Goal: Obtain resource: Download file/media

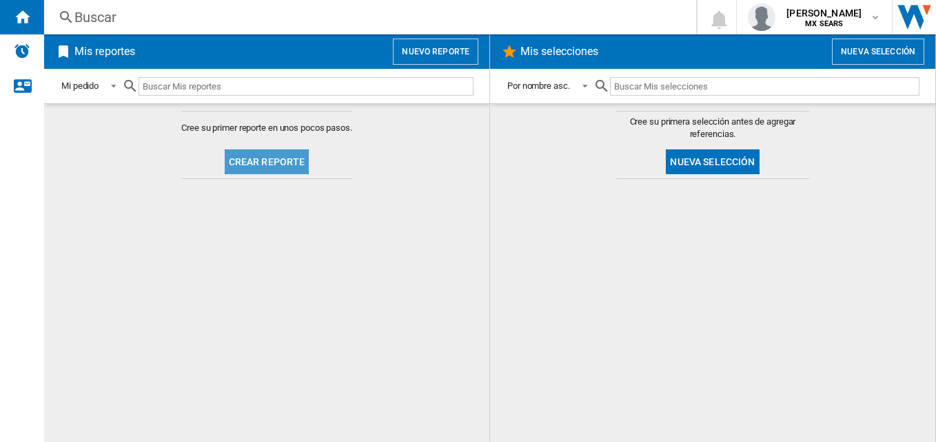
click at [271, 163] on button "Crear reporte" at bounding box center [267, 162] width 85 height 25
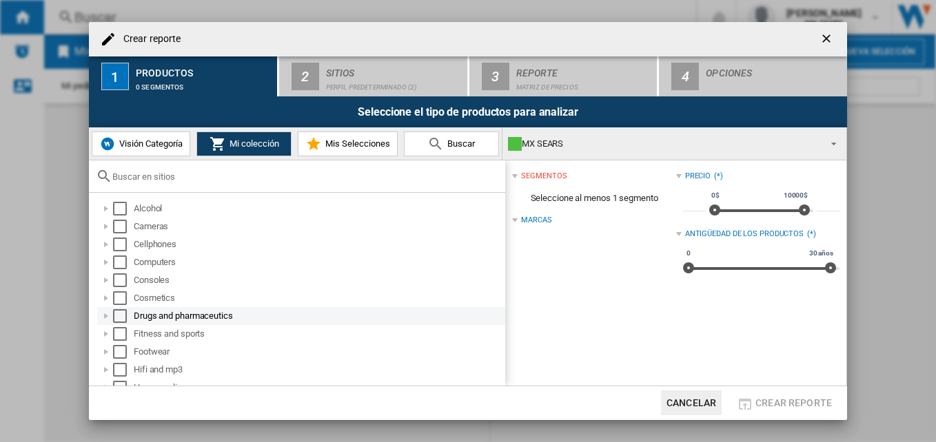
scroll to position [154, 0]
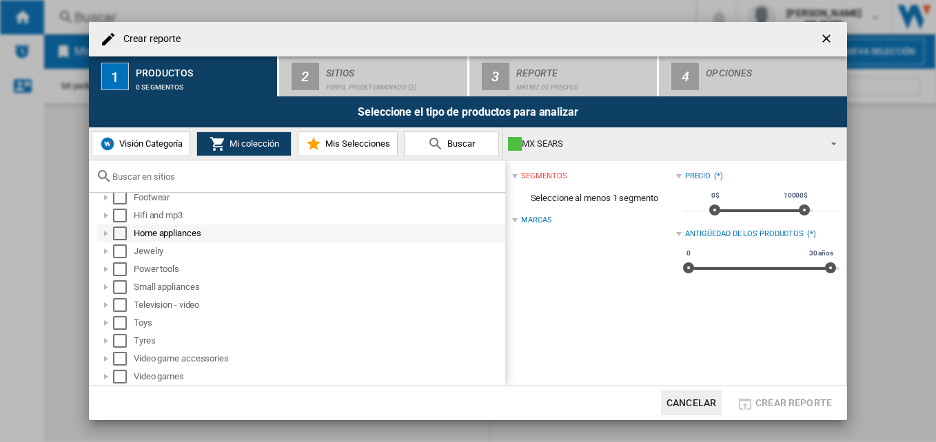
click at [108, 231] on div at bounding box center [106, 234] width 14 height 14
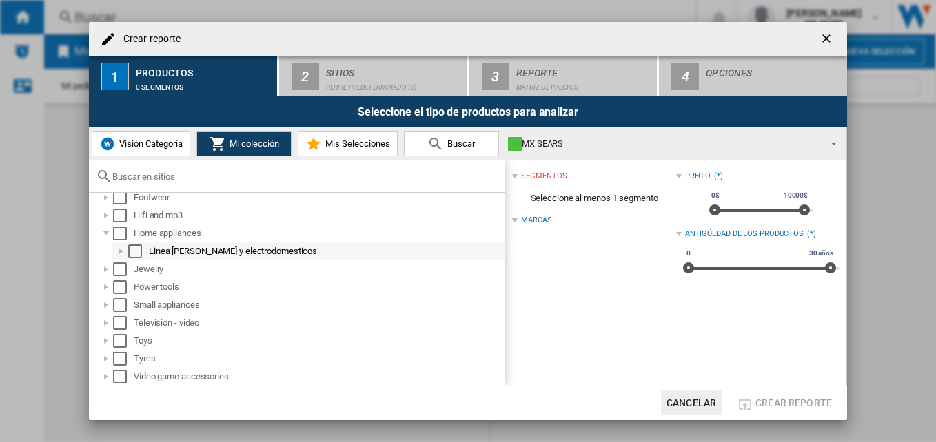
click at [123, 253] on div at bounding box center [121, 252] width 14 height 14
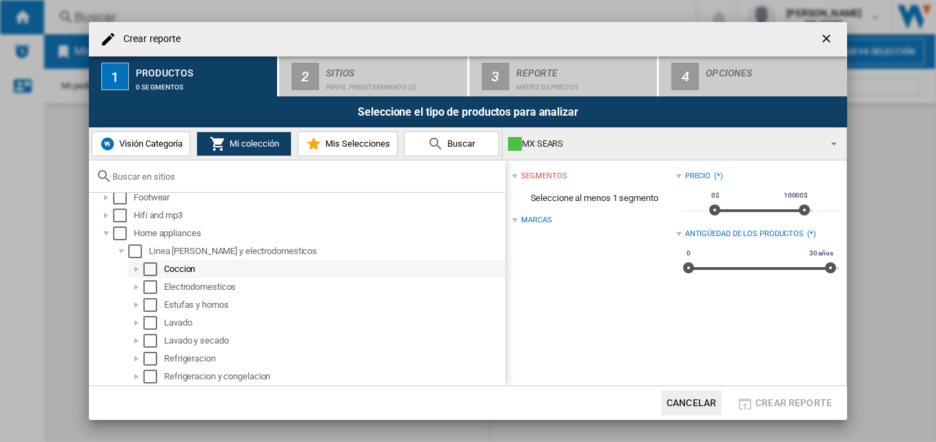
click at [153, 268] on div "Select" at bounding box center [150, 270] width 14 height 14
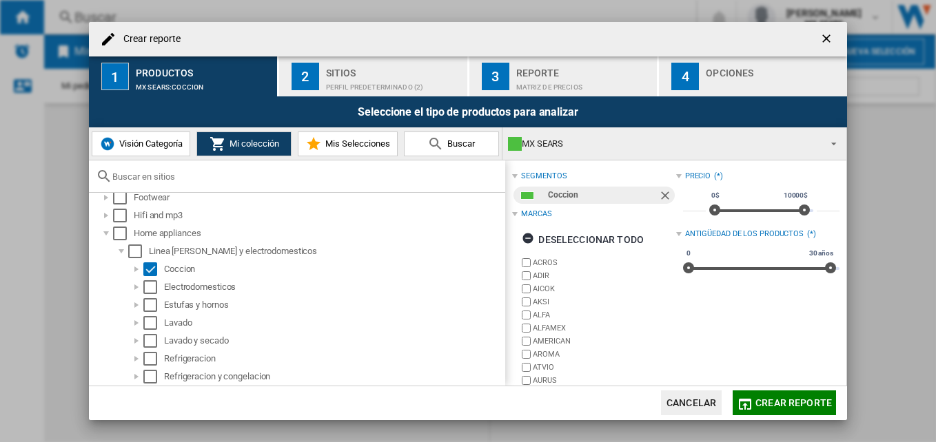
click at [792, 402] on span "Crear reporte" at bounding box center [793, 403] width 76 height 11
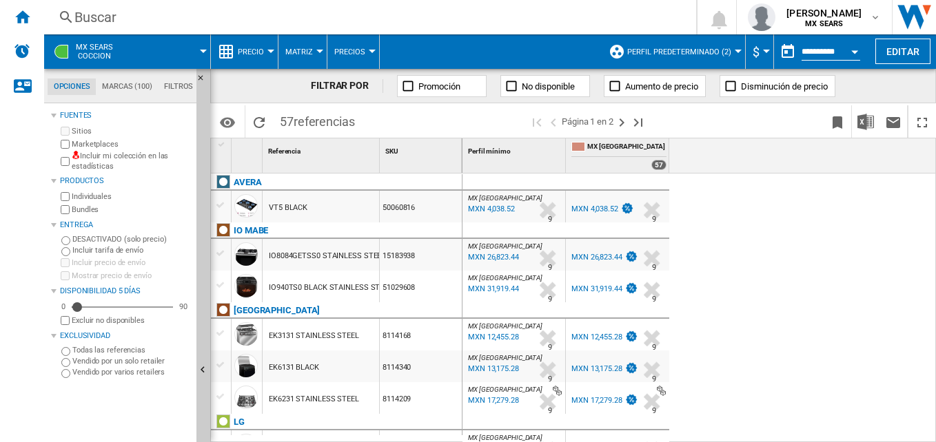
click at [764, 50] on div "Currency" at bounding box center [766, 51] width 7 height 3
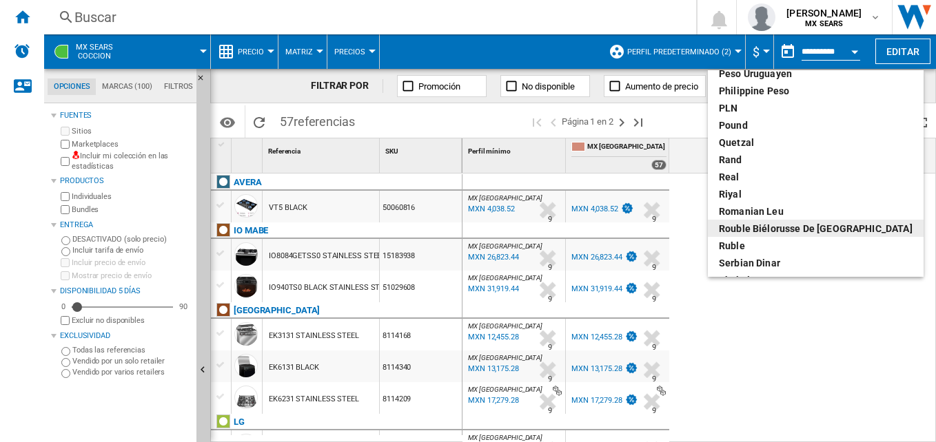
scroll to position [390, 0]
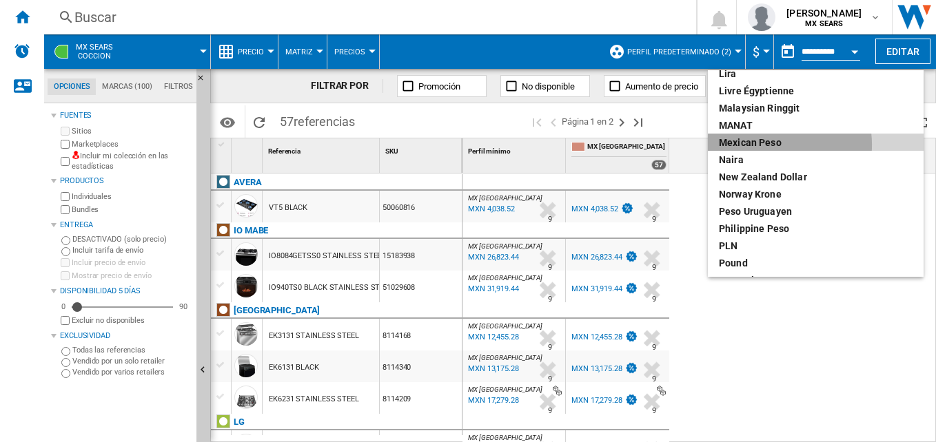
click at [773, 145] on div "Mexican peso" at bounding box center [816, 143] width 194 height 14
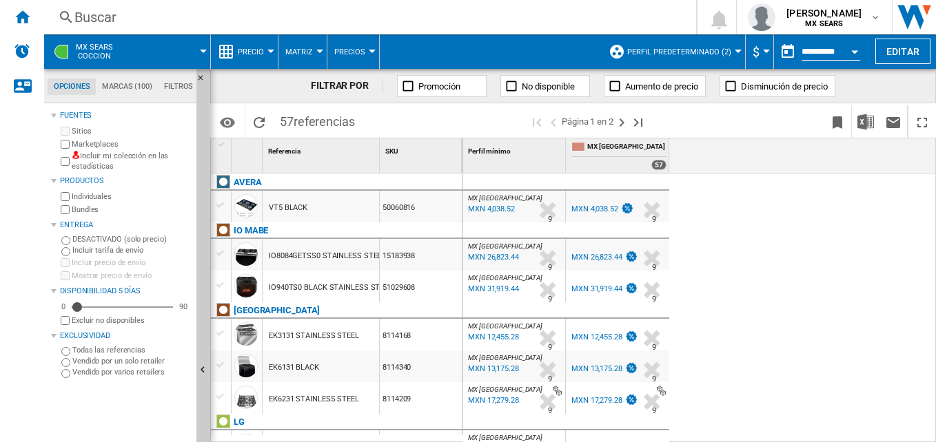
click at [764, 51] on div "Currency" at bounding box center [766, 51] width 7 height 3
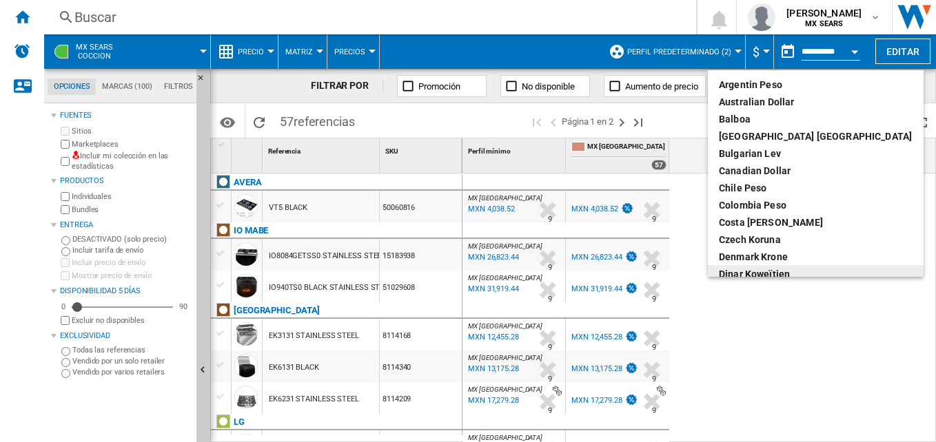
scroll to position [6, 0]
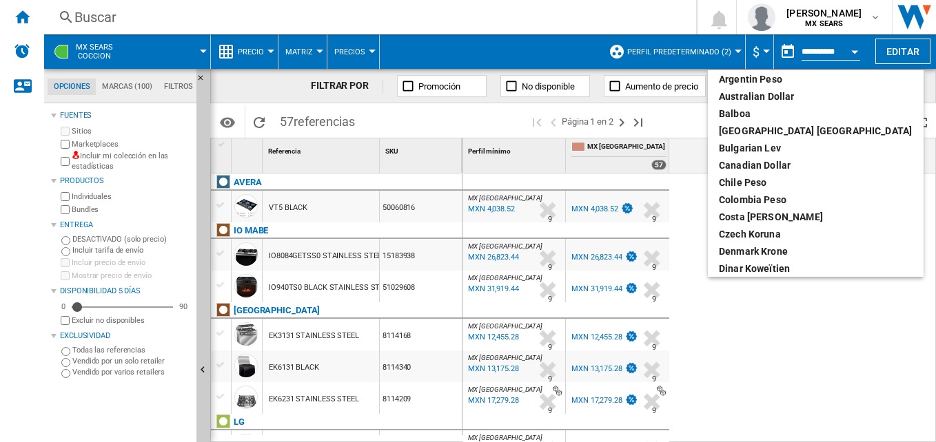
click at [802, 326] on md-backdrop at bounding box center [468, 221] width 936 height 442
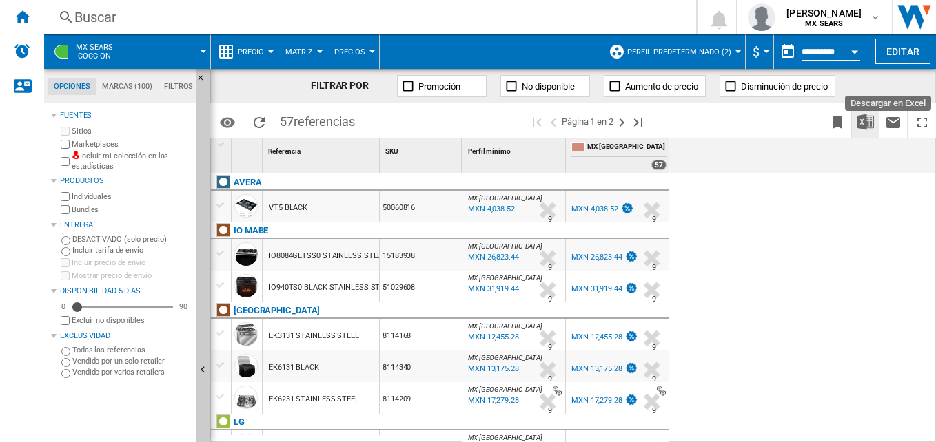
click at [868, 125] on img "Descargar en Excel" at bounding box center [865, 122] width 17 height 17
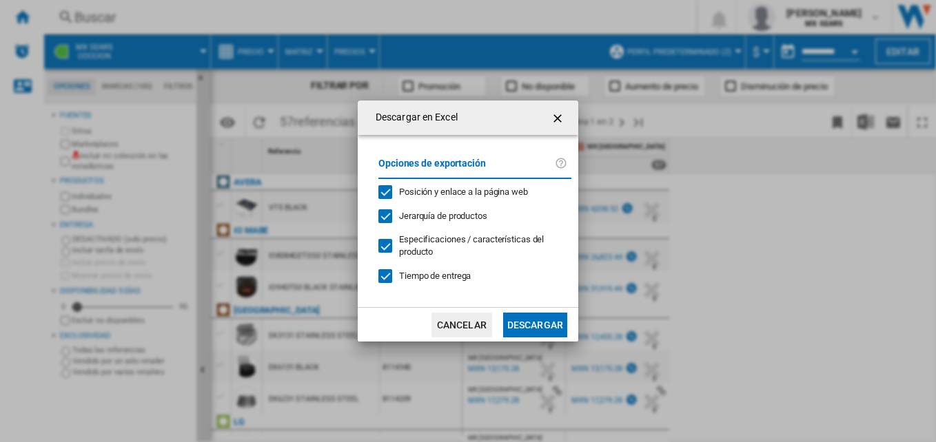
click at [536, 322] on button "Descargar" at bounding box center [535, 325] width 64 height 25
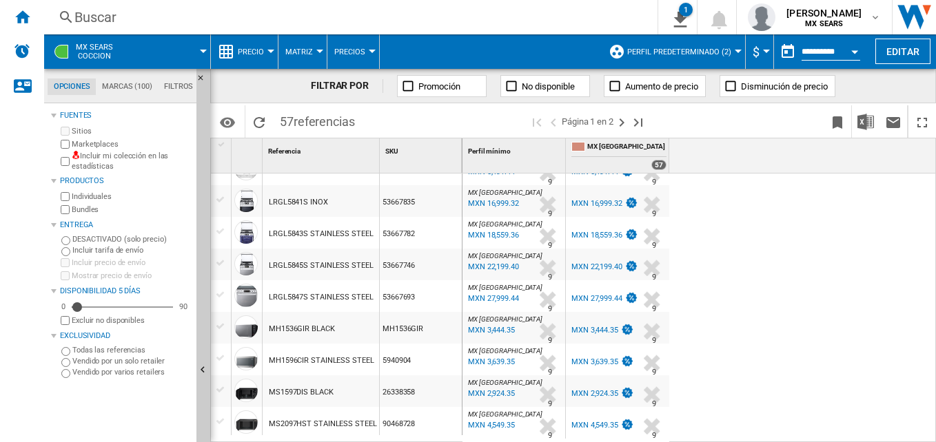
scroll to position [0, 0]
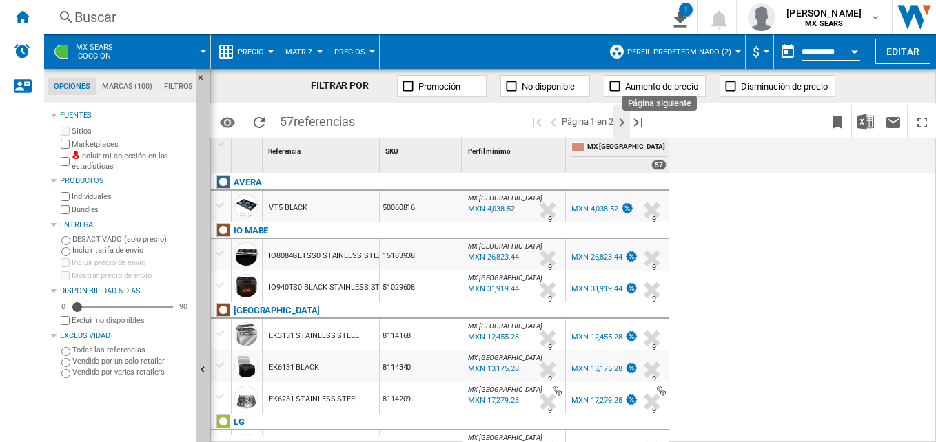
click at [623, 119] on ng-md-icon "Página siguiente" at bounding box center [621, 122] width 17 height 17
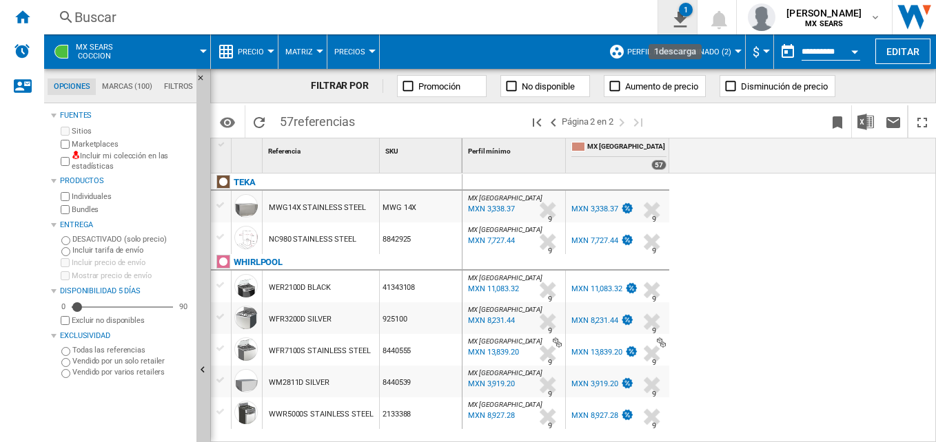
click at [680, 13] on div "1" at bounding box center [686, 10] width 14 height 14
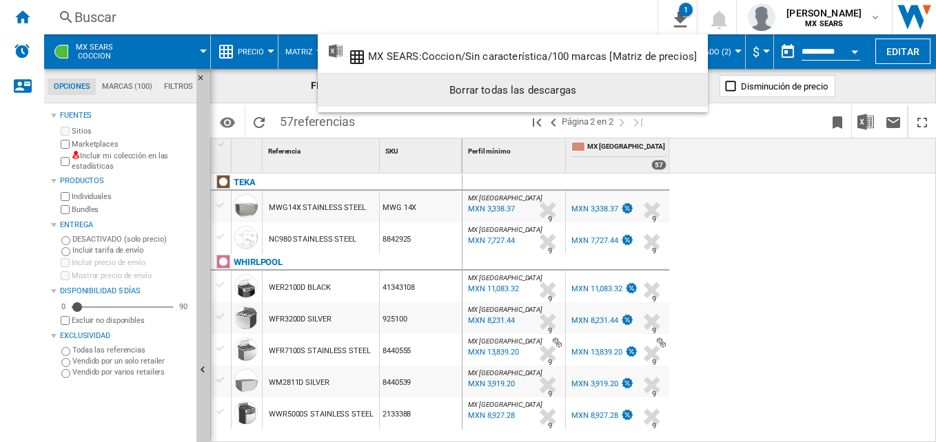
click at [518, 92] on div "Borrar todas las descargas" at bounding box center [513, 90] width 368 height 25
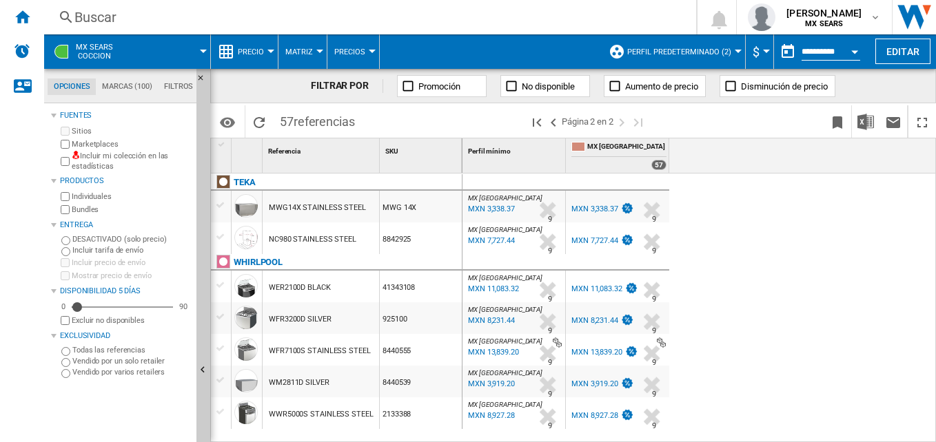
click at [735, 50] on div at bounding box center [738, 51] width 7 height 3
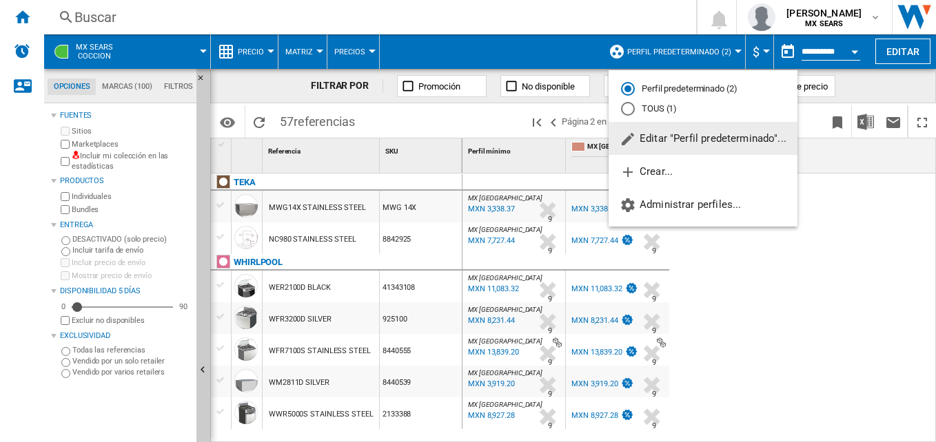
click at [719, 274] on md-backdrop at bounding box center [468, 221] width 936 height 442
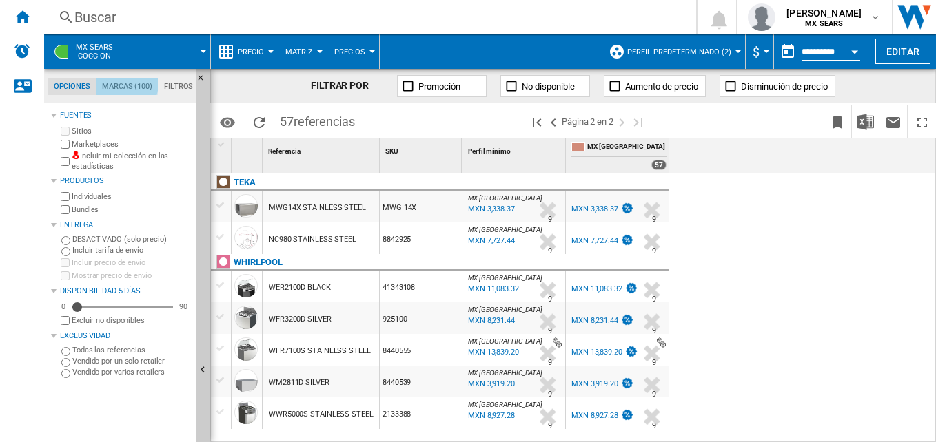
click at [125, 85] on md-tab-item "Marcas (100)" at bounding box center [127, 87] width 62 height 17
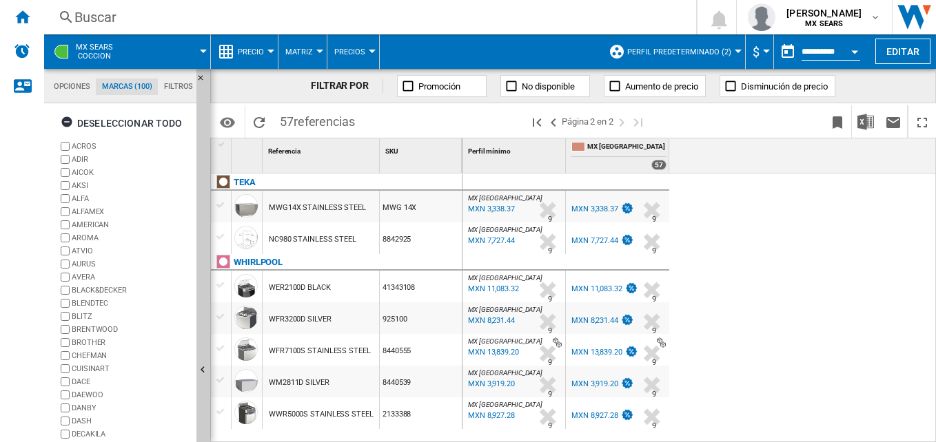
click at [176, 87] on md-tab-item "Filtros" at bounding box center [178, 87] width 41 height 17
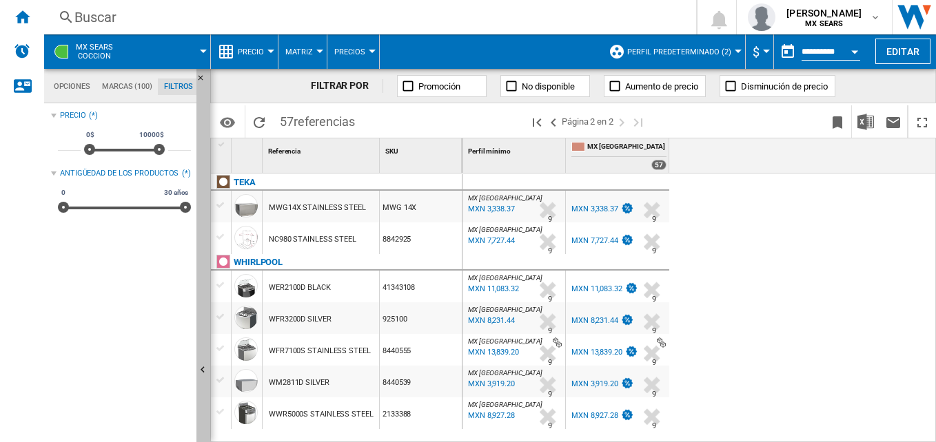
scroll to position [90, 0]
click at [78, 87] on md-tab-item "Opciones" at bounding box center [72, 87] width 48 height 17
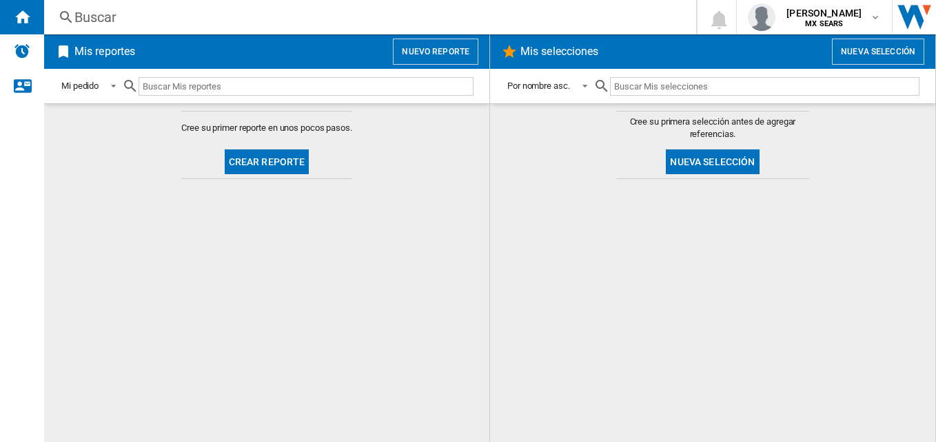
click at [276, 162] on button "Crear reporte" at bounding box center [267, 162] width 85 height 25
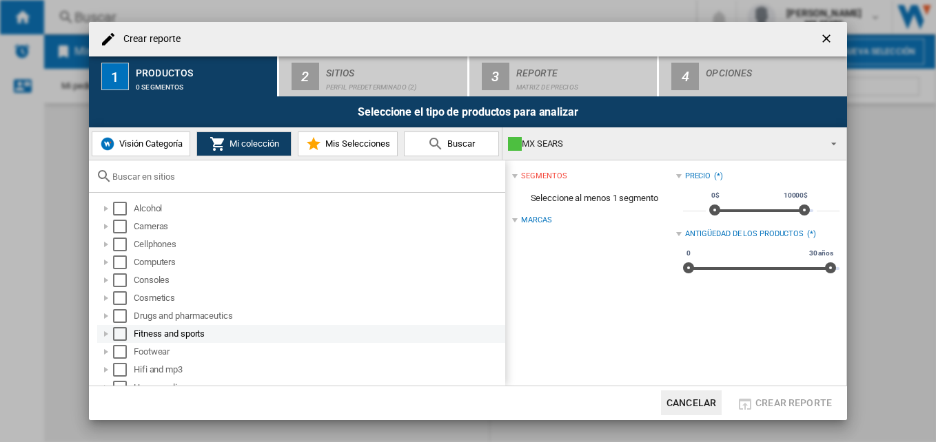
scroll to position [154, 0]
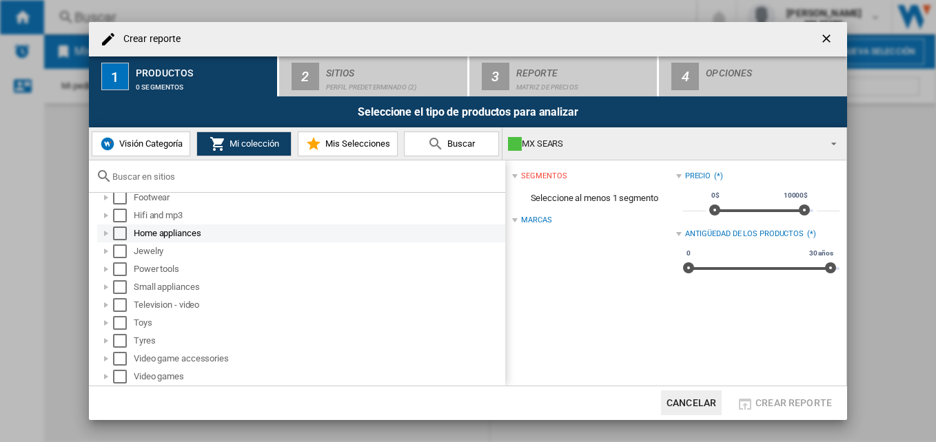
click at [110, 231] on div at bounding box center [106, 234] width 14 height 14
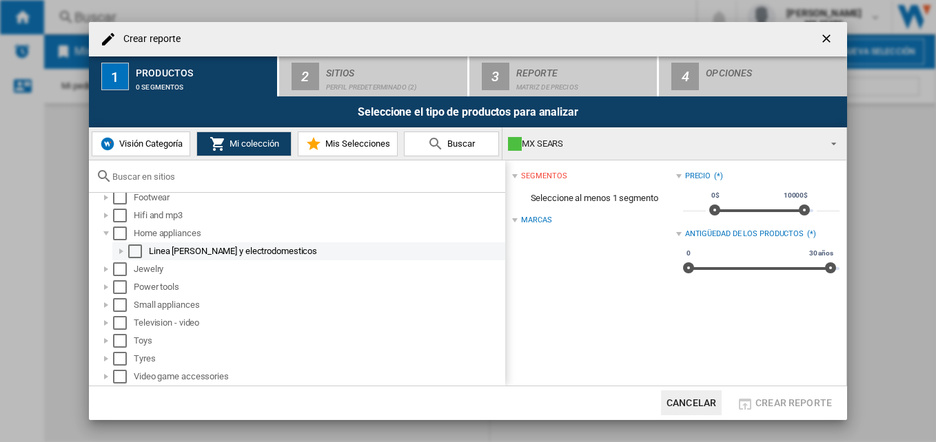
click at [122, 249] on div at bounding box center [121, 252] width 14 height 14
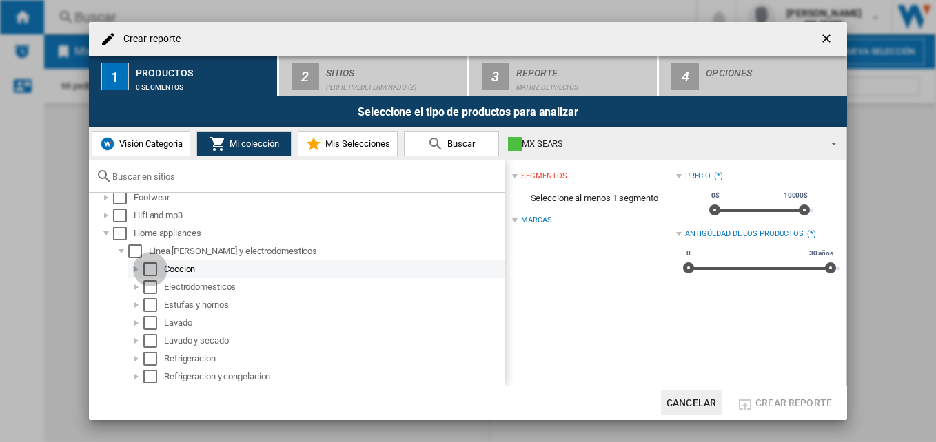
click at [149, 267] on div "Select" at bounding box center [150, 270] width 14 height 14
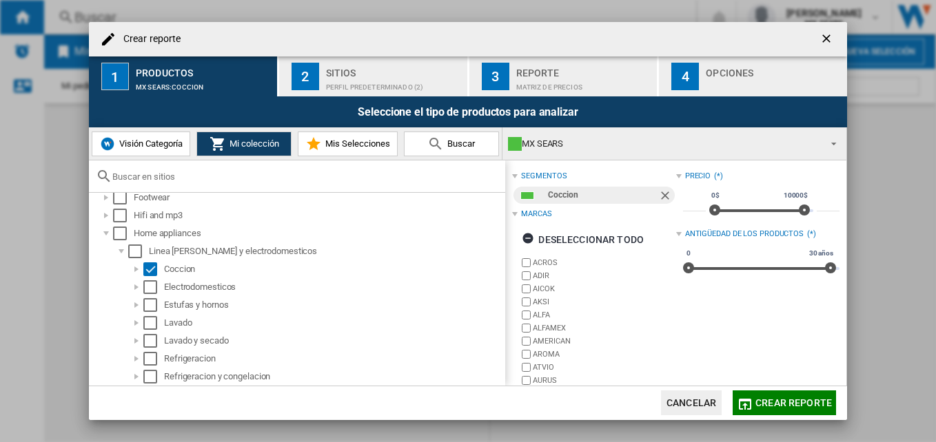
click at [326, 75] on div "Sitios" at bounding box center [394, 69] width 136 height 14
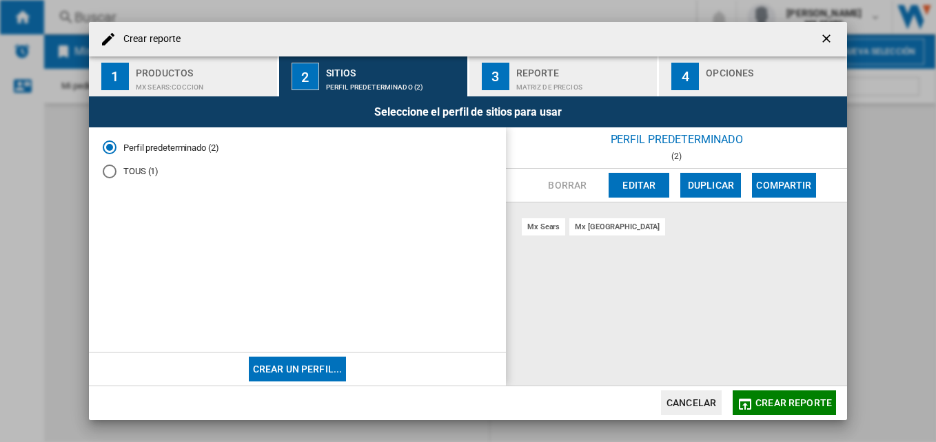
click at [637, 184] on button "Editar" at bounding box center [639, 185] width 61 height 25
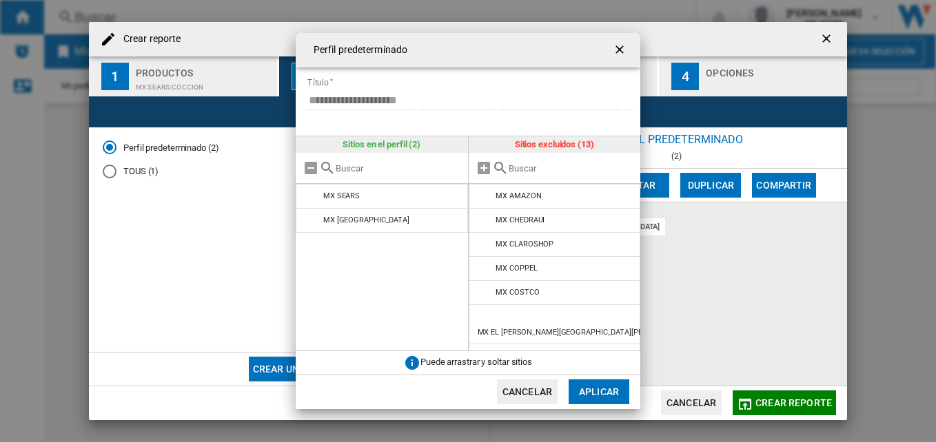
scroll to position [69, 0]
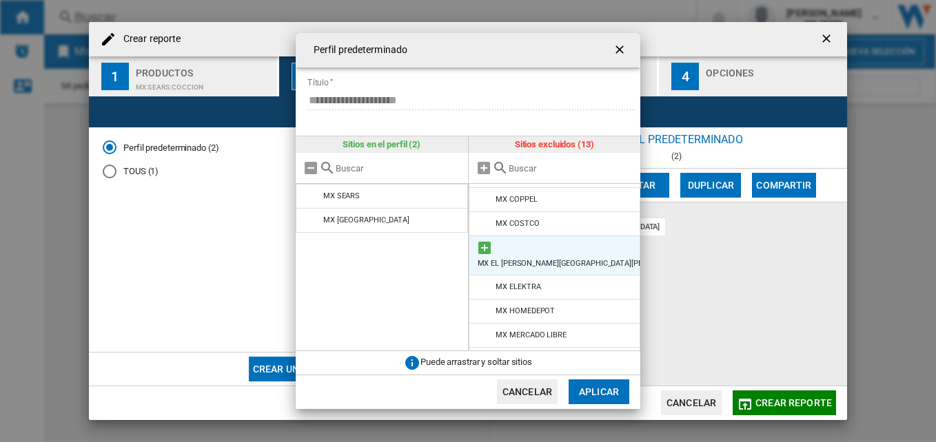
click at [554, 259] on div "MX EL [PERSON_NAME][GEOGRAPHIC_DATA][PERSON_NAME]" at bounding box center [584, 263] width 212 height 9
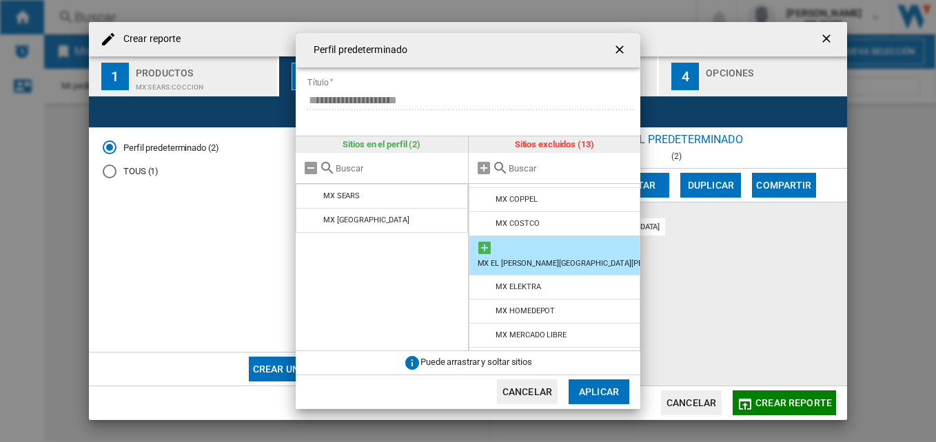
click at [486, 247] on md-icon at bounding box center [484, 248] width 17 height 17
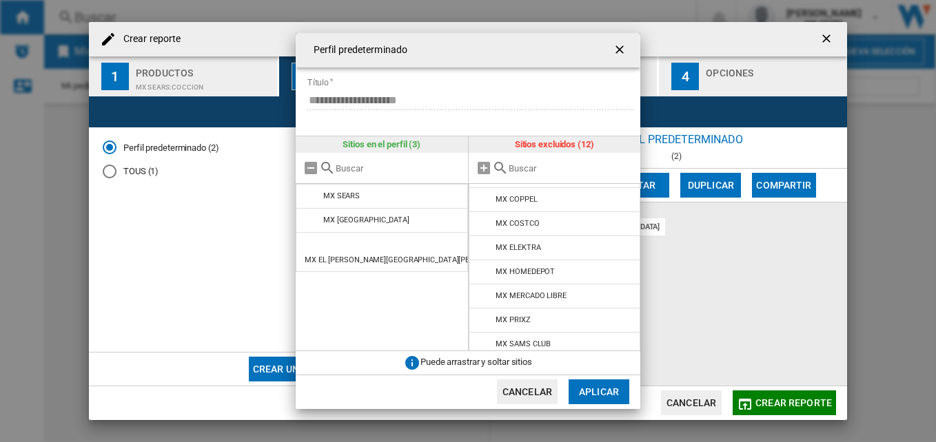
click at [595, 389] on button "Aplicar" at bounding box center [599, 392] width 61 height 25
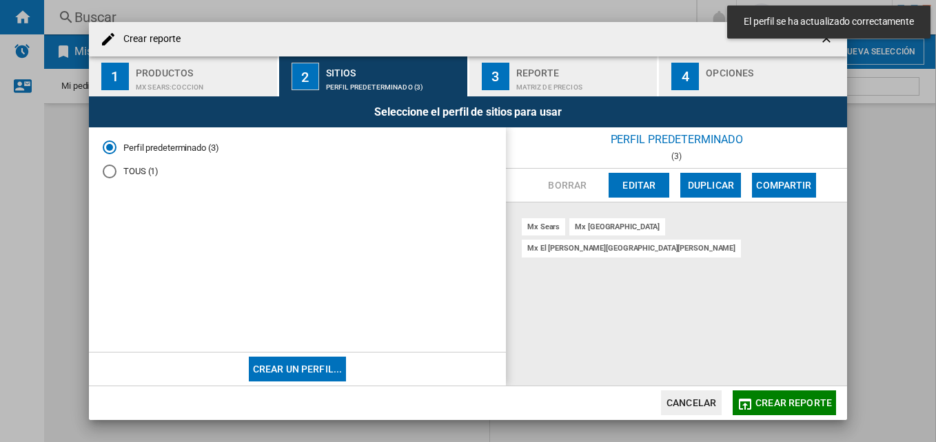
click at [538, 79] on div "Matriz de precios" at bounding box center [584, 83] width 136 height 14
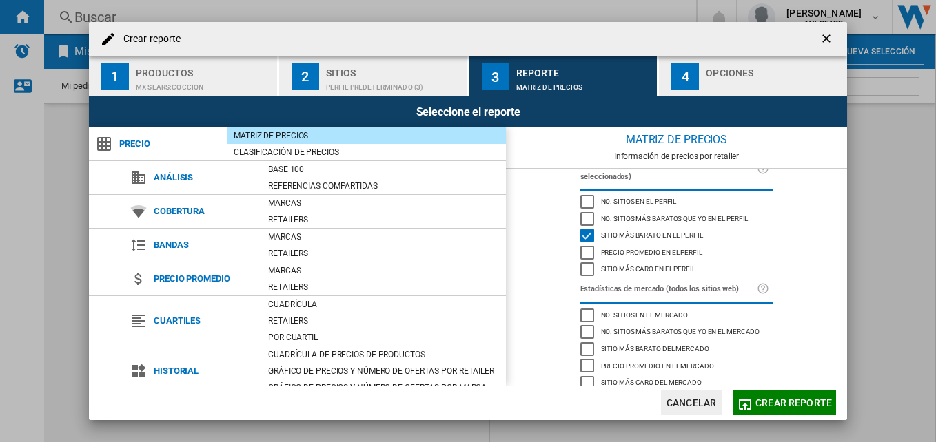
scroll to position [63, 0]
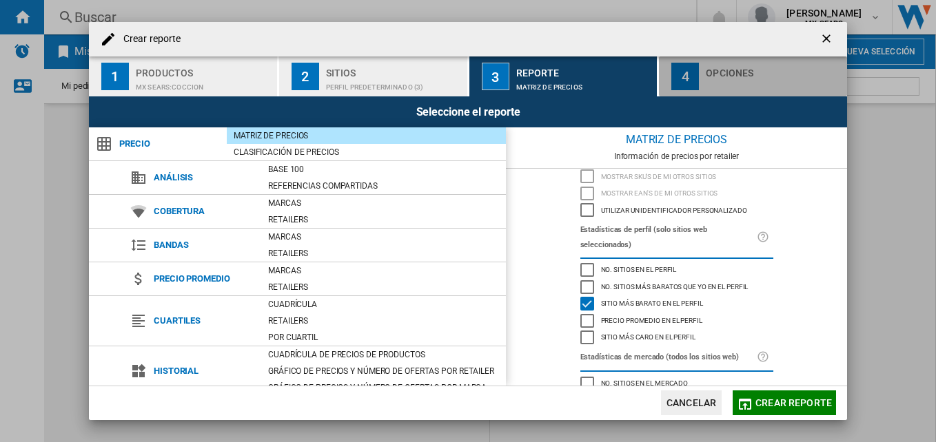
click at [703, 70] on button "4 Opciones" at bounding box center [753, 77] width 188 height 40
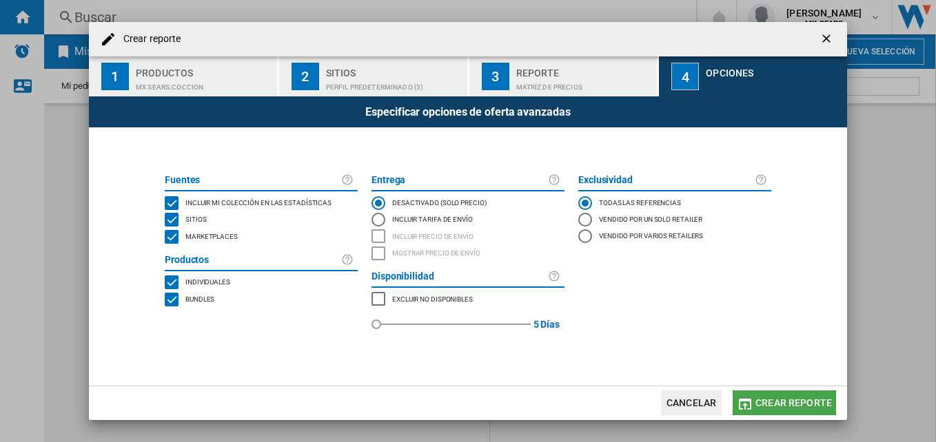
click at [799, 405] on span "Crear reporte" at bounding box center [793, 403] width 76 height 11
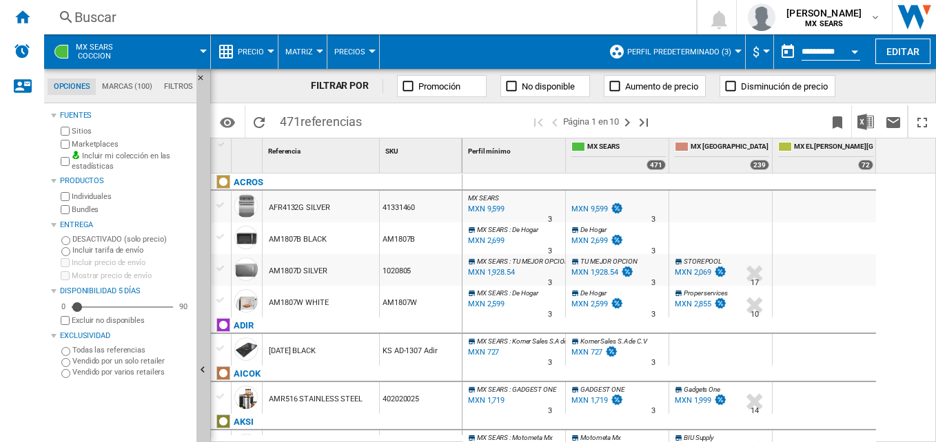
click at [763, 51] on div "Currency" at bounding box center [766, 51] width 7 height 3
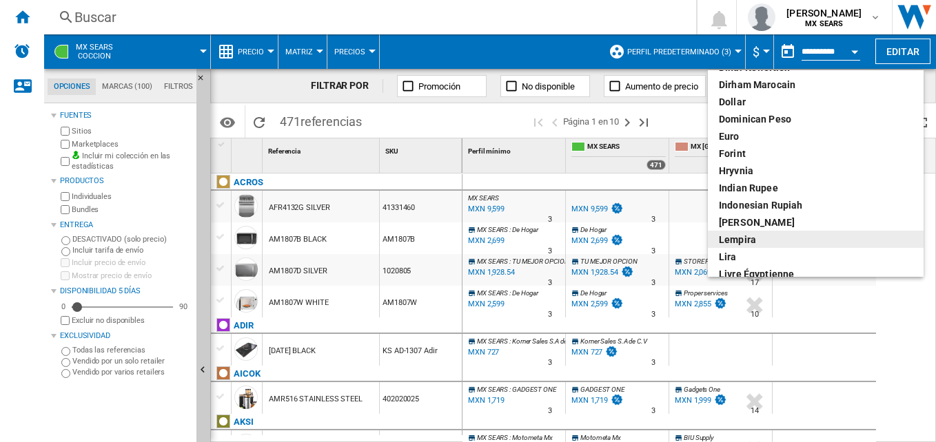
scroll to position [276, 0]
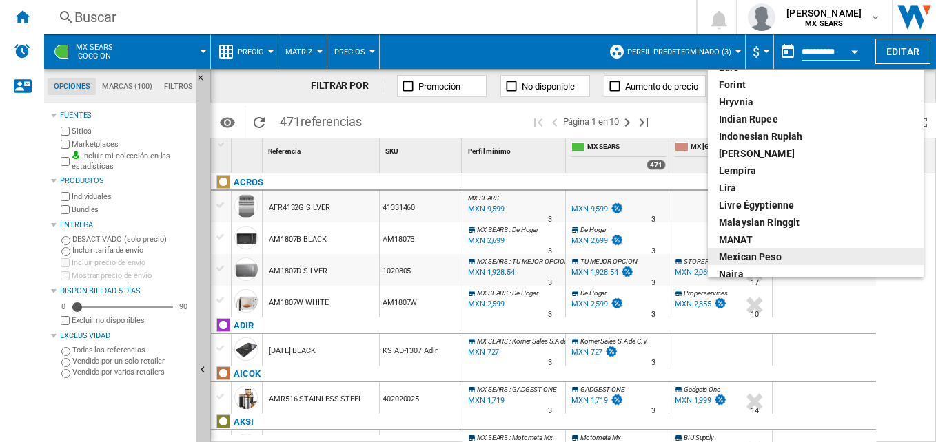
click at [765, 257] on div "Mexican peso" at bounding box center [816, 257] width 194 height 14
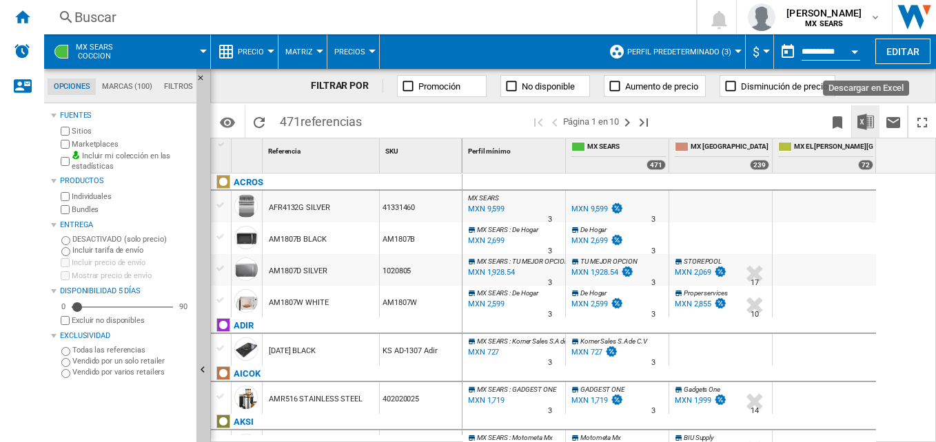
click at [867, 121] on img "Descargar en Excel" at bounding box center [865, 122] width 17 height 17
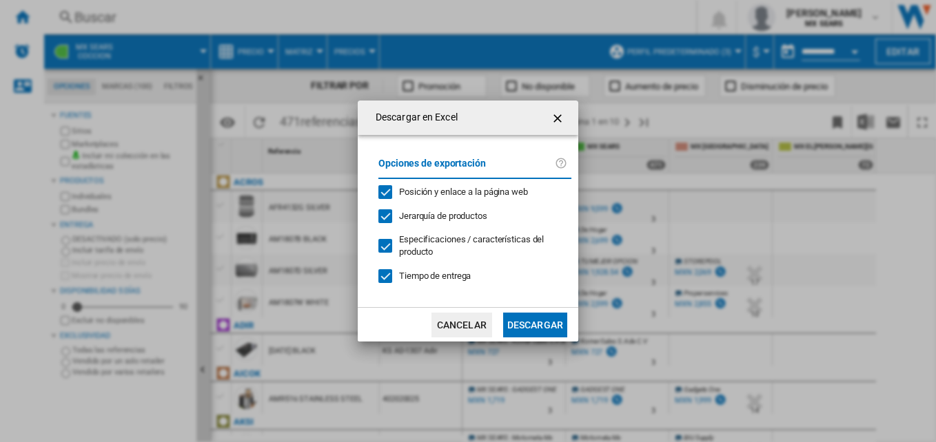
click at [530, 325] on button "Descargar" at bounding box center [535, 325] width 64 height 25
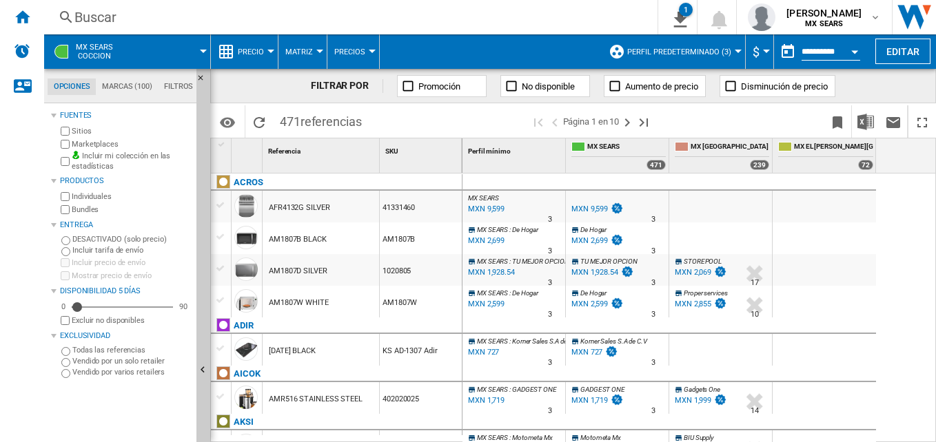
click at [919, 211] on div "MX SEARS : MX SEARS 0.0 % MXN 9,599 % N/A 3 MX SEARS : MX SEARS MX SEARS 0.0 % …" at bounding box center [699, 308] width 474 height 269
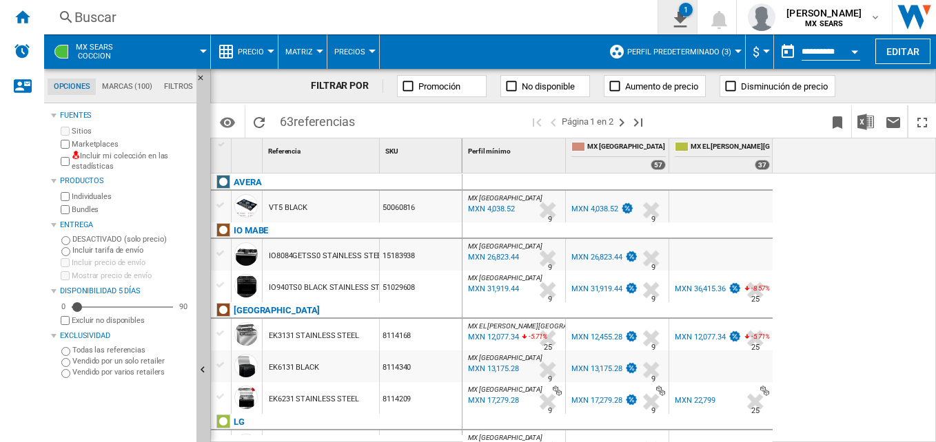
click at [680, 19] on ng-md-icon "1\a descarga" at bounding box center [677, 17] width 17 height 17
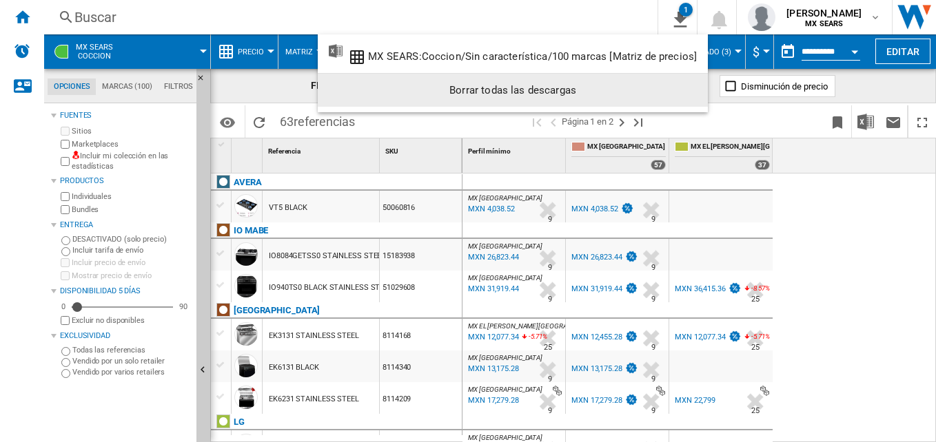
click at [480, 89] on div "Borrar todas las descargas" at bounding box center [513, 90] width 368 height 25
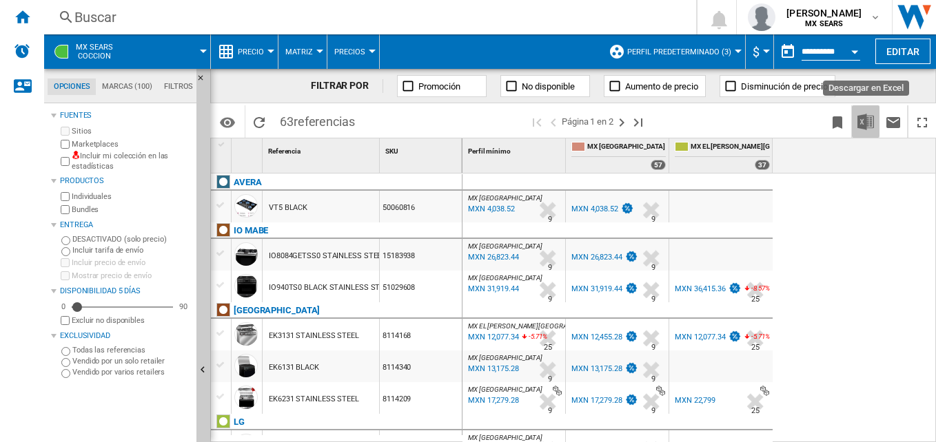
click at [871, 118] on img "Descargar en Excel" at bounding box center [865, 122] width 17 height 17
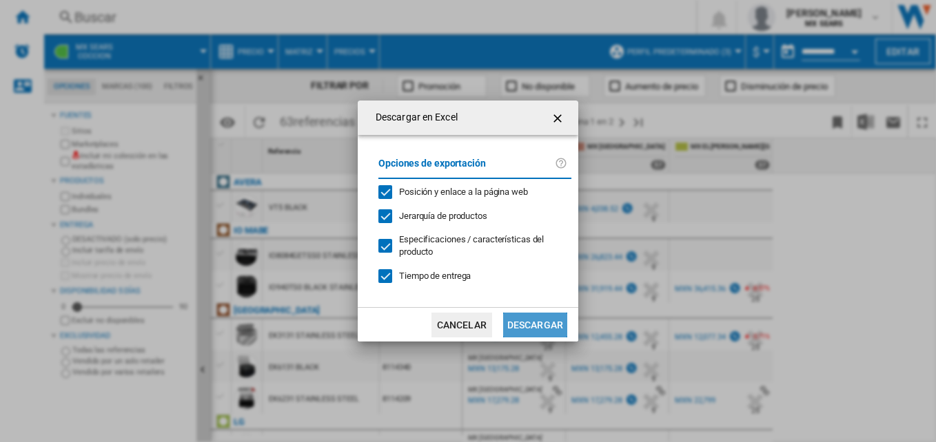
click at [531, 327] on button "Descargar" at bounding box center [535, 325] width 64 height 25
